Goal: Information Seeking & Learning: Learn about a topic

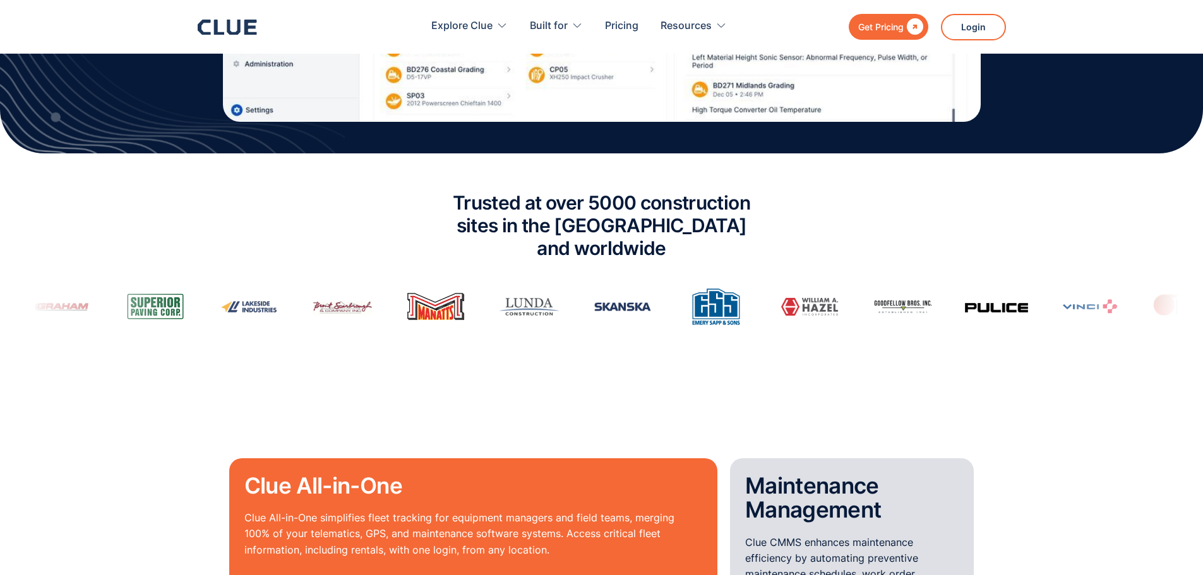
scroll to position [821, 0]
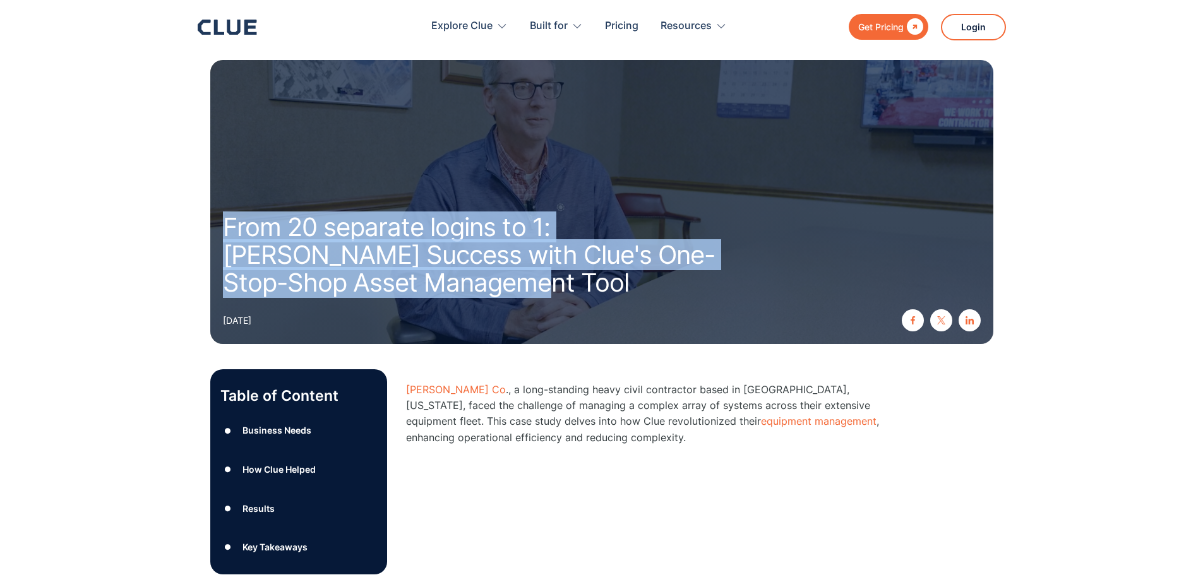
drag, startPoint x: 459, startPoint y: 283, endPoint x: 219, endPoint y: 216, distance: 249.0
click at [219, 216] on div "From 20 separate logins to 1: Igel's Success with Clue's One-Stop-Shop Asset Ma…" at bounding box center [601, 202] width 783 height 284
click at [587, 273] on h1 "From 20 separate logins to 1: [PERSON_NAME] Success with Clue's One-Stop-Shop A…" at bounding box center [488, 254] width 530 height 83
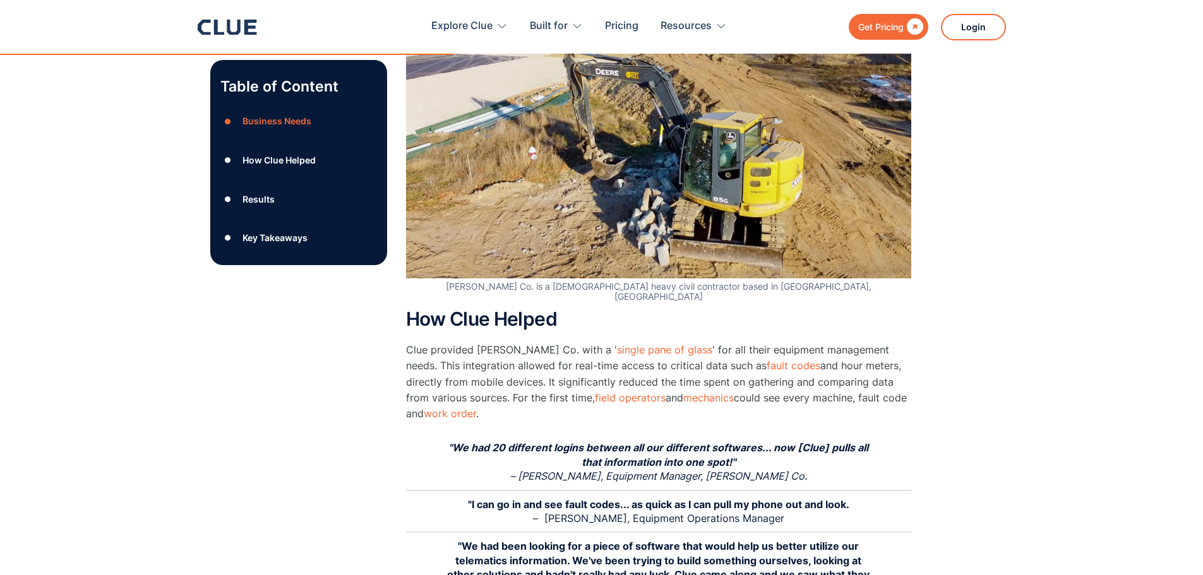
scroll to position [947, 0]
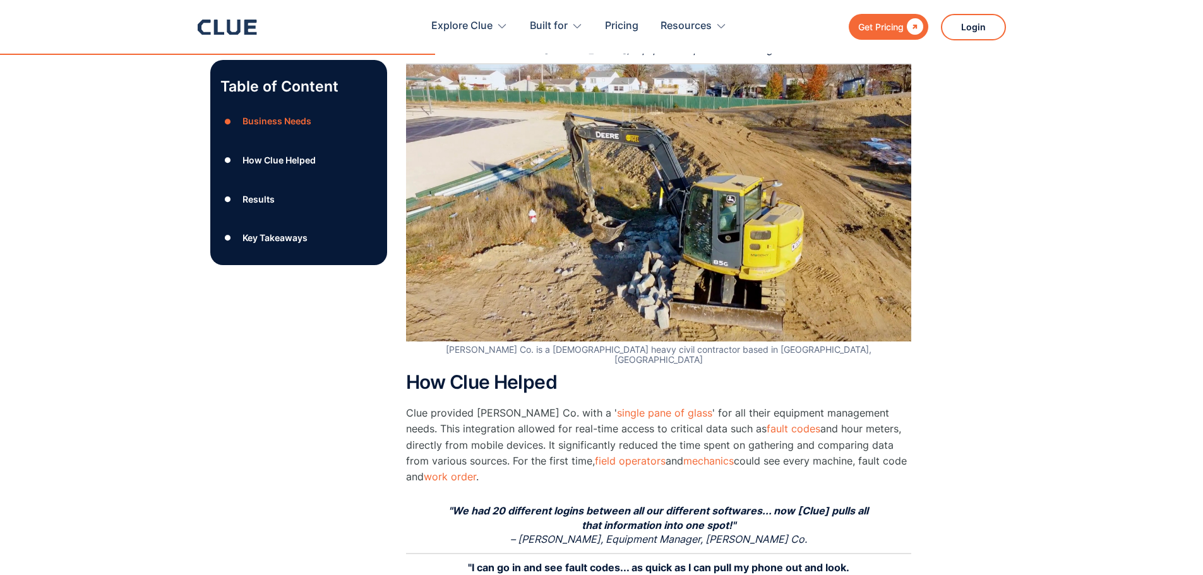
click at [254, 202] on div "Results" at bounding box center [258, 199] width 32 height 16
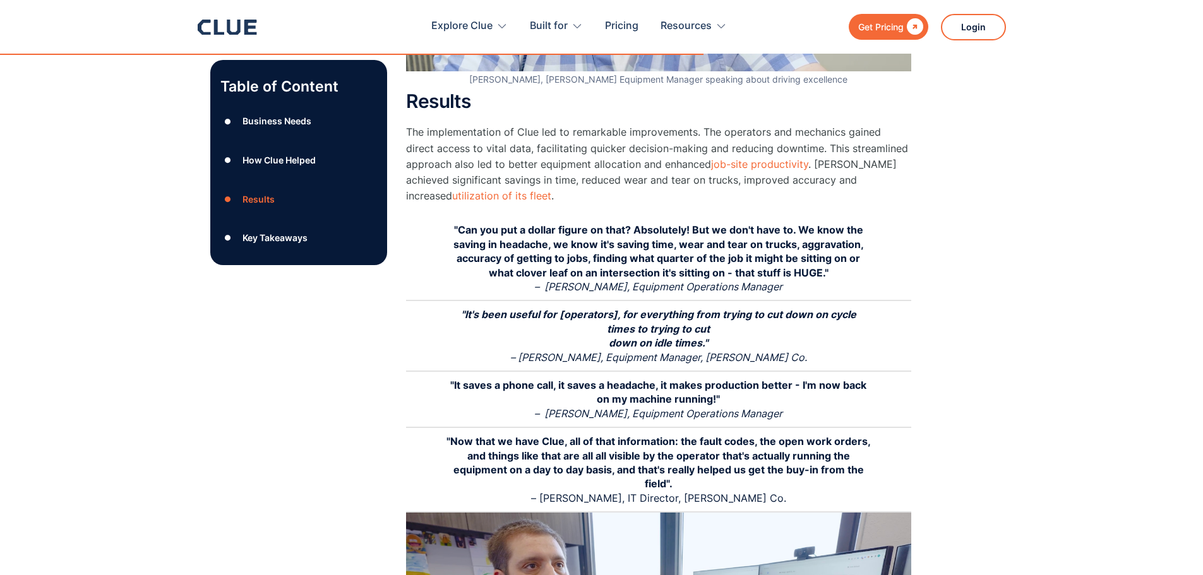
click at [258, 233] on div "Key Takeaways" at bounding box center [274, 238] width 65 height 16
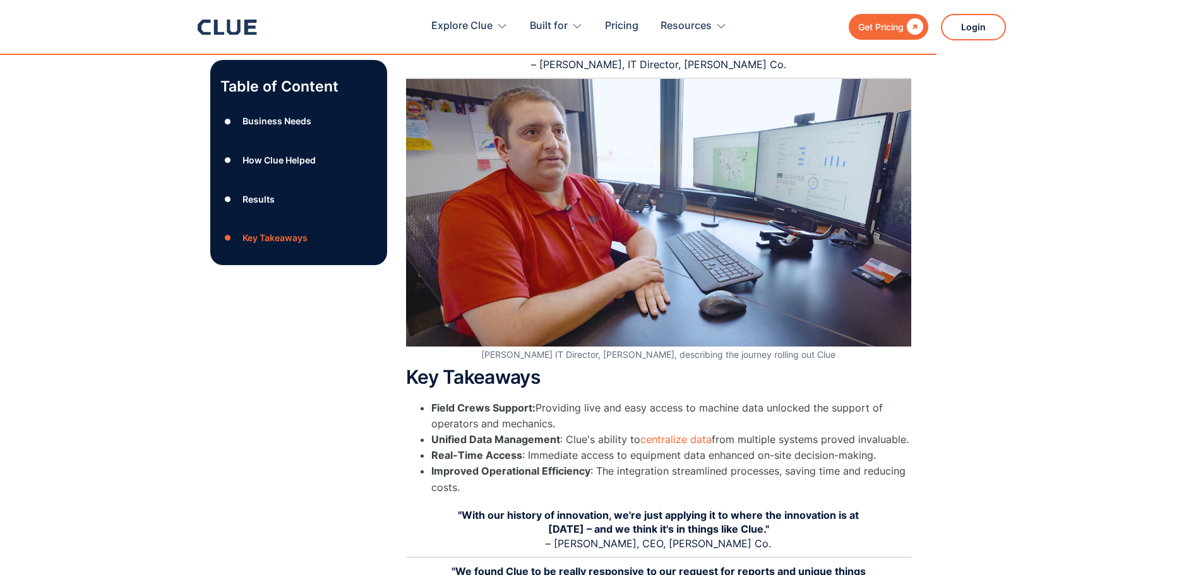
scroll to position [2277, 0]
